Goal: Information Seeking & Learning: Learn about a topic

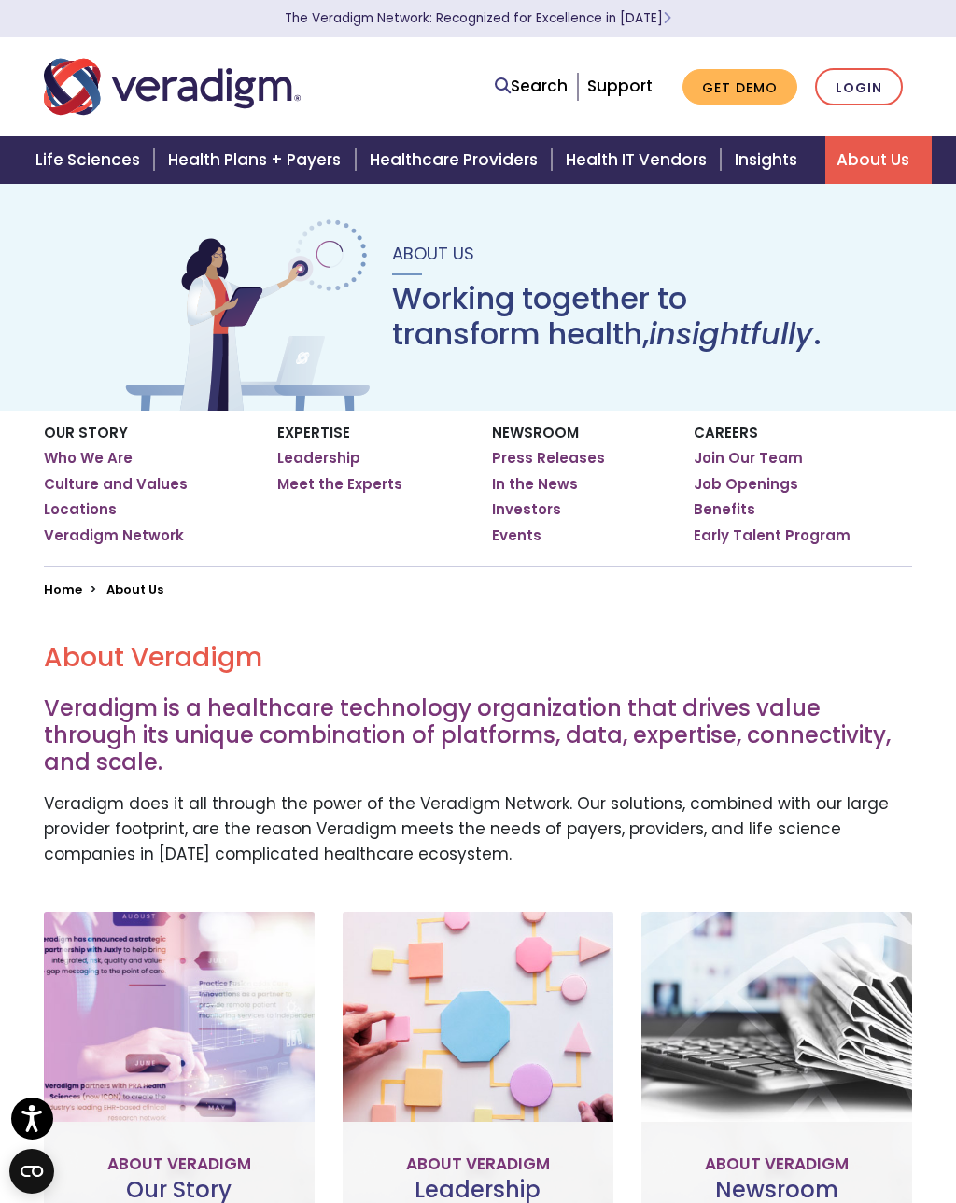
click at [548, 87] on link "Search" at bounding box center [531, 86] width 73 height 25
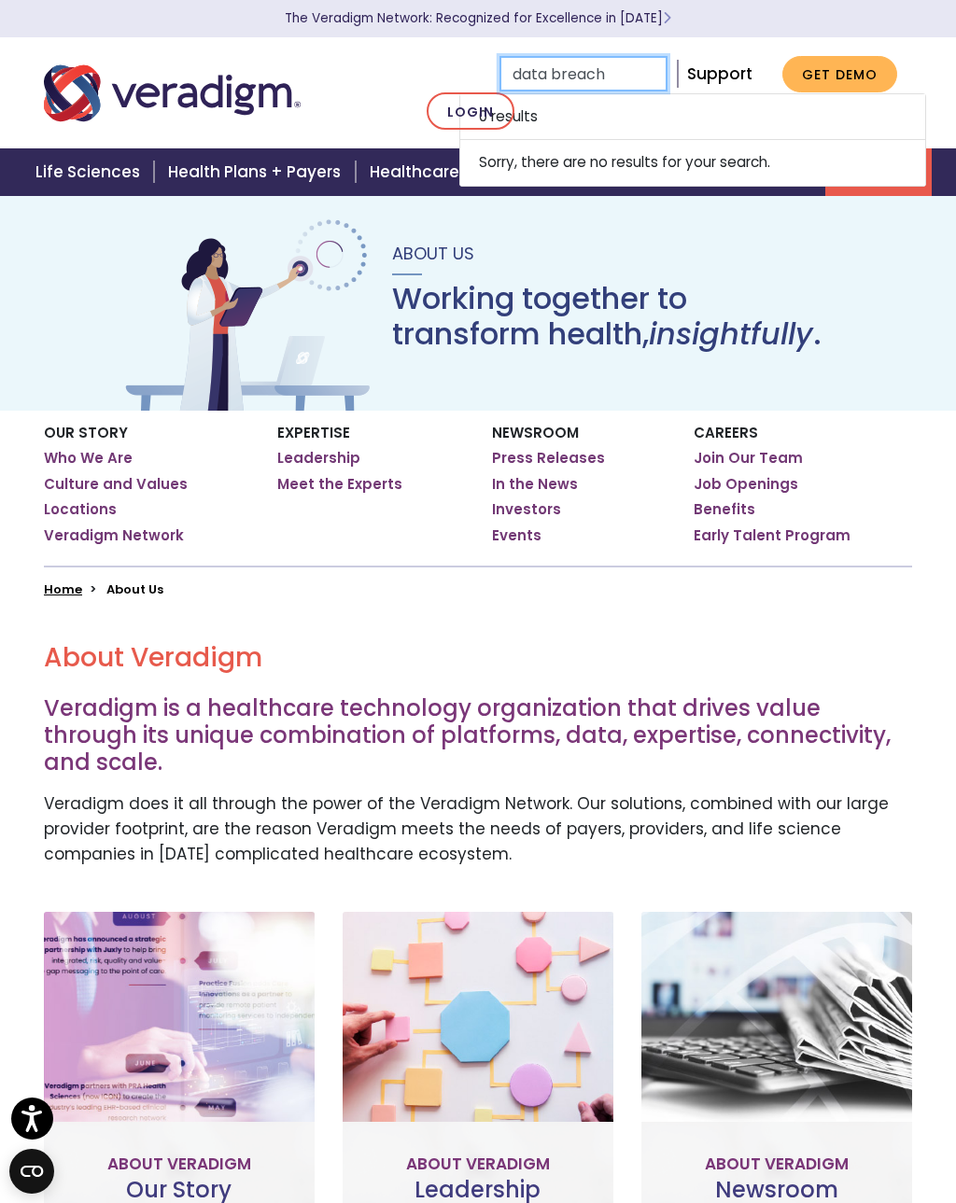
type input "data breach"
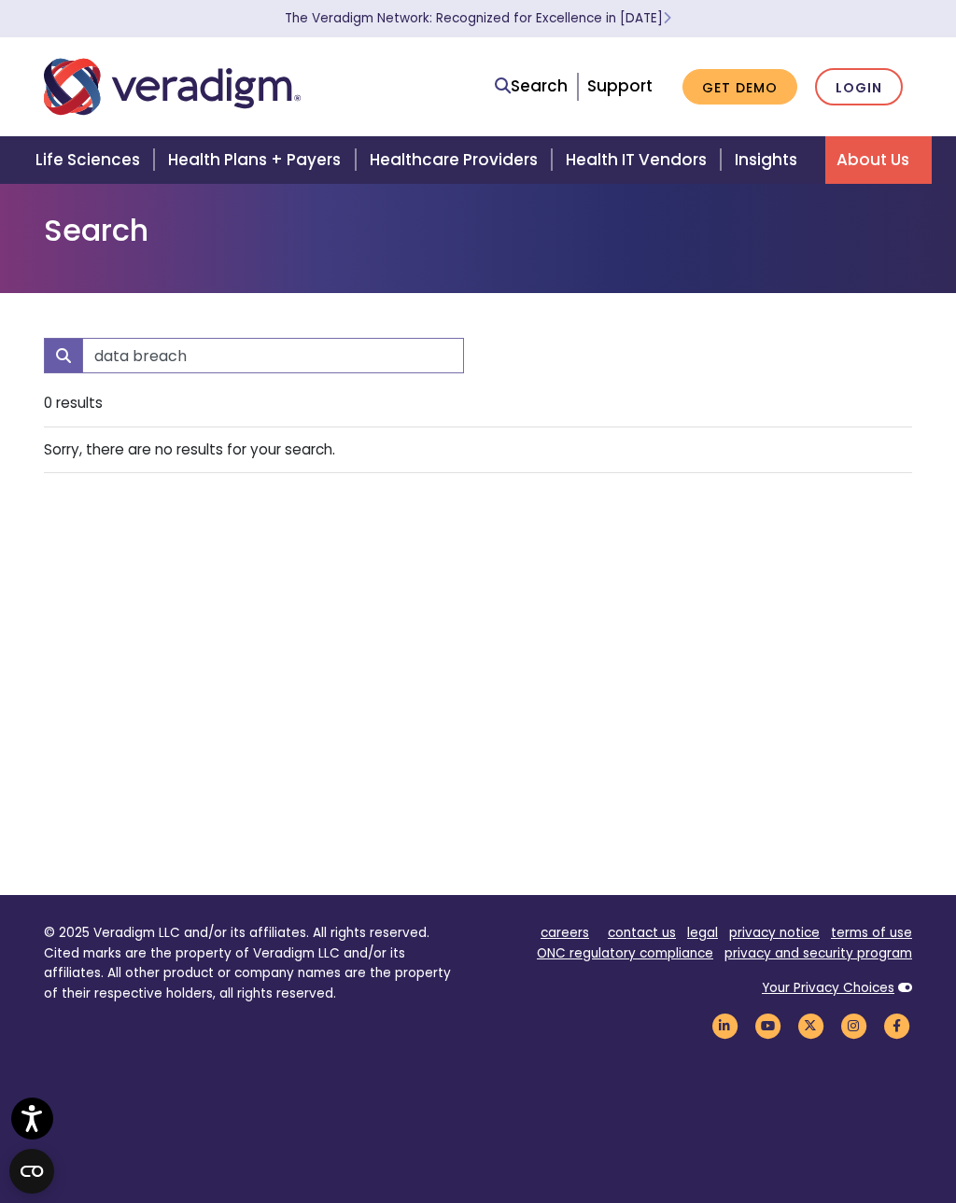
click at [871, 161] on link "About Us" at bounding box center [878, 160] width 106 height 48
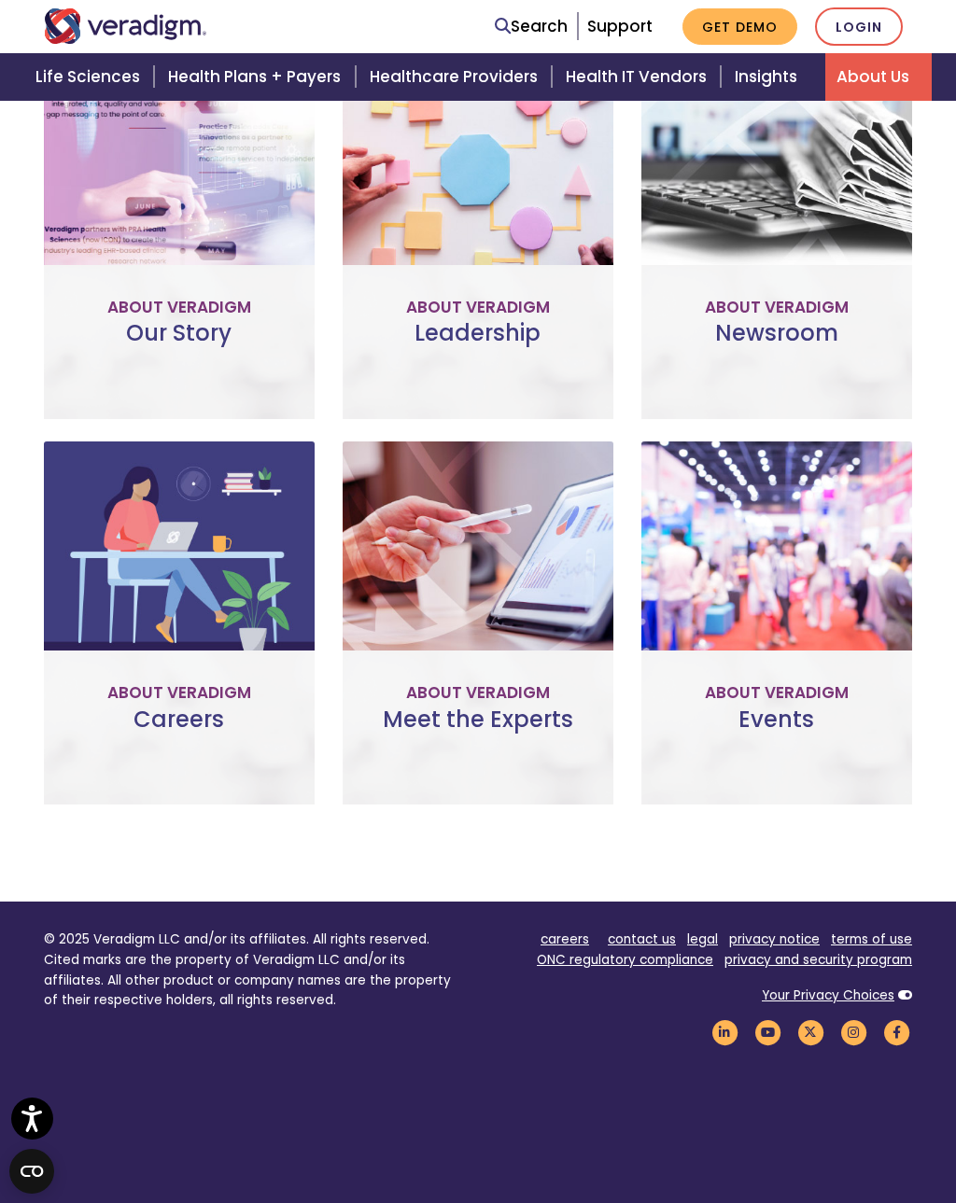
scroll to position [888, 0]
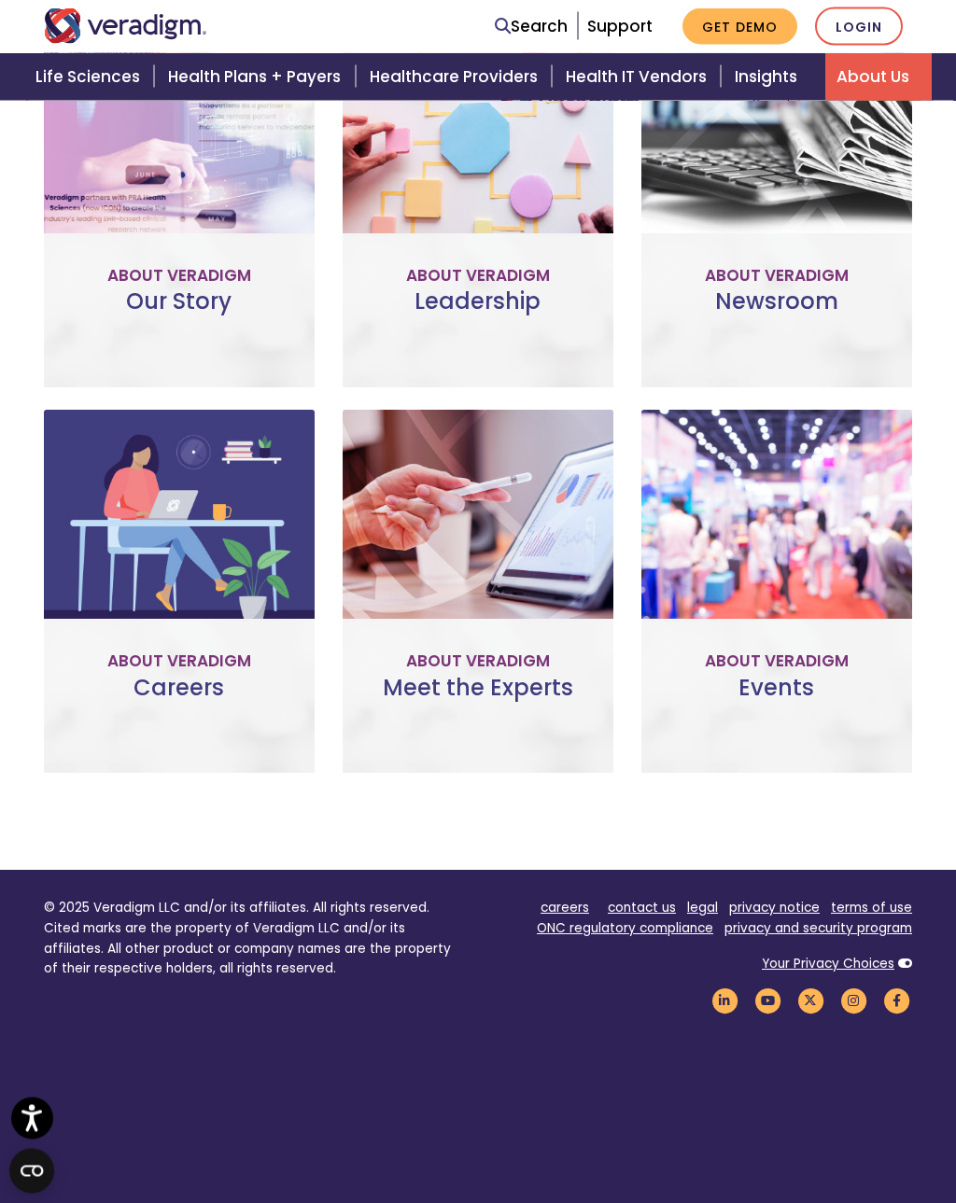
click at [707, 900] on link "legal" at bounding box center [702, 909] width 31 height 18
